Goal: Navigation & Orientation: Find specific page/section

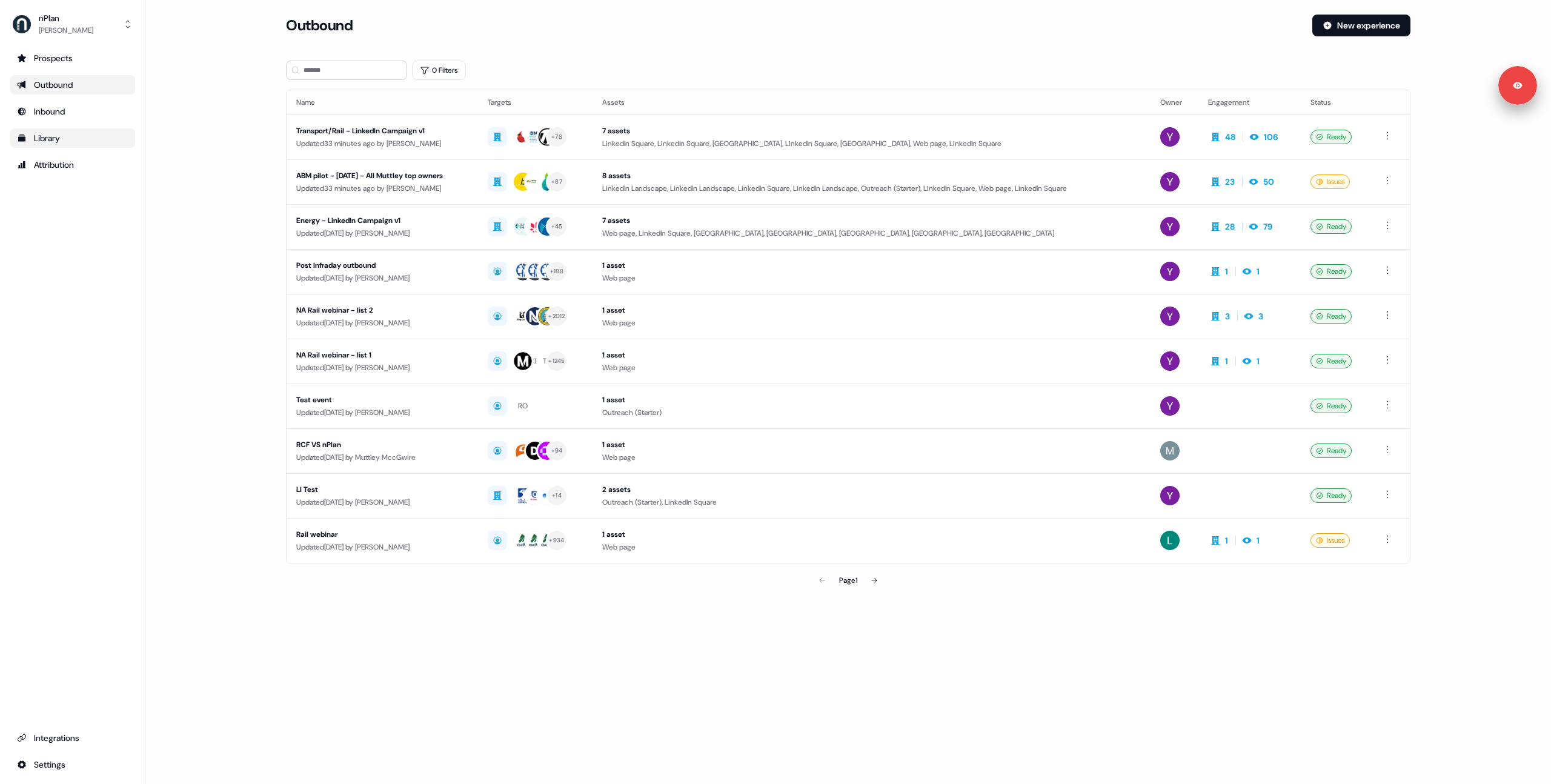
click at [38, 135] on div "Library" at bounding box center [72, 139] width 111 height 12
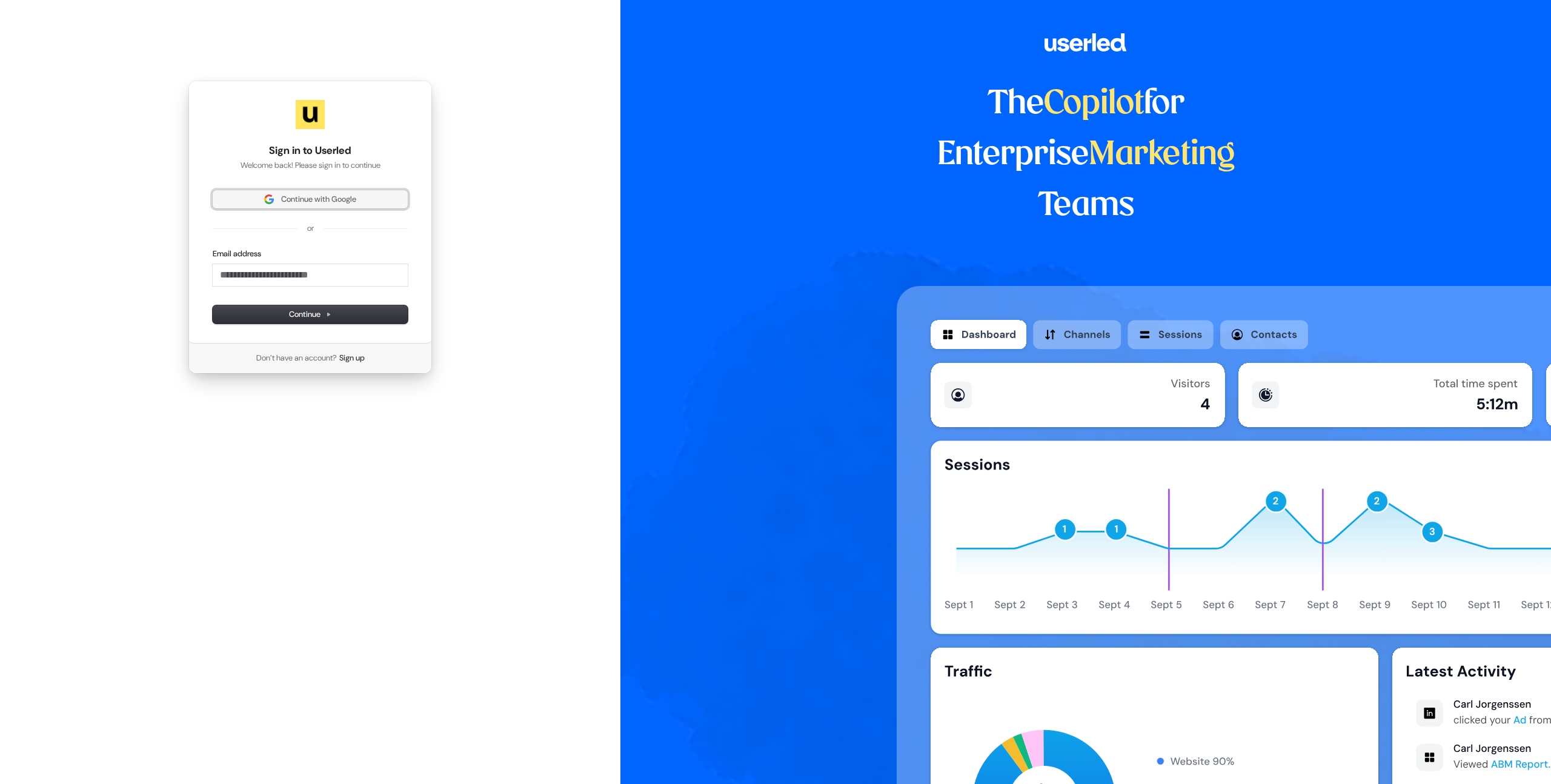
click at [302, 195] on span "Continue with Google" at bounding box center [319, 199] width 76 height 11
